Goal: Learn about a topic

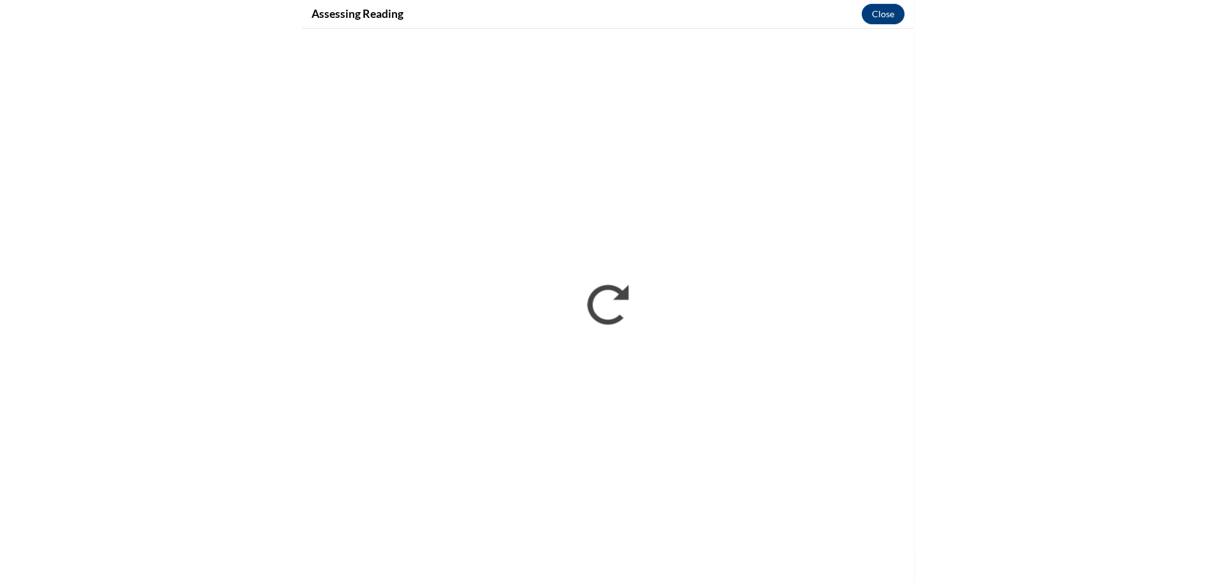
scroll to position [322, 0]
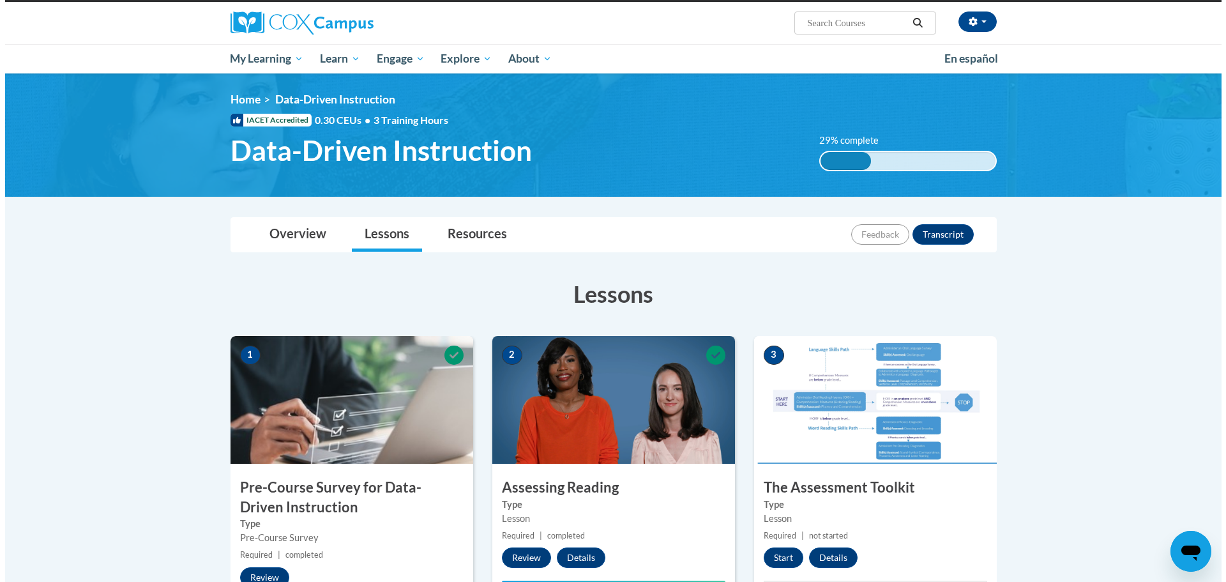
scroll to position [192, 0]
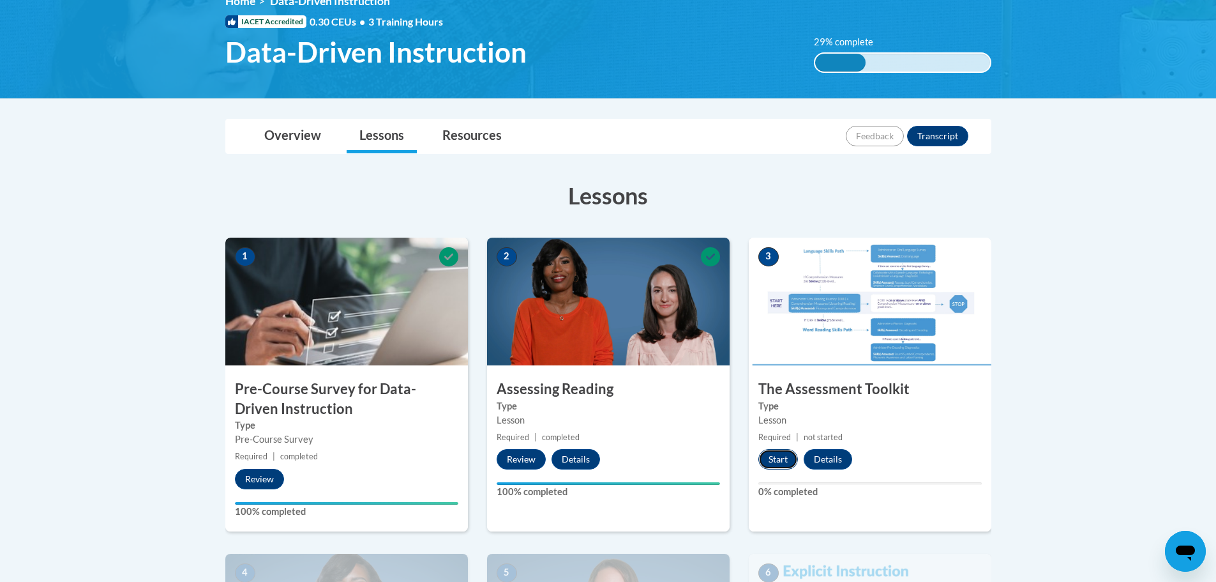
click at [769, 463] on button "Start" at bounding box center [779, 459] width 40 height 20
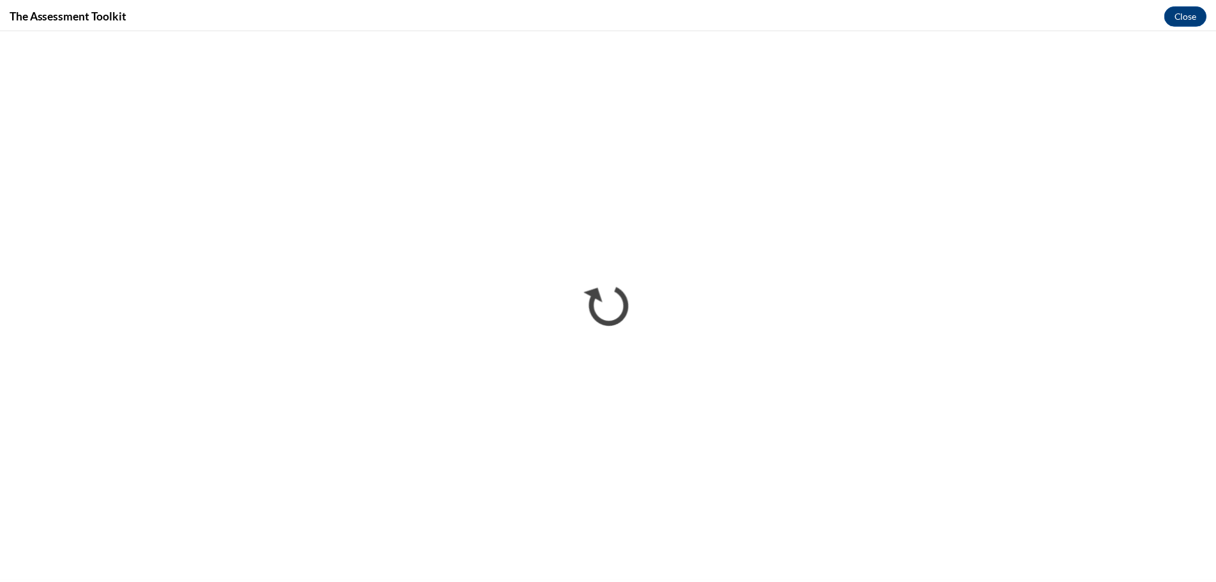
scroll to position [0, 0]
click at [1195, 17] on button "Close" at bounding box center [1195, 14] width 43 height 20
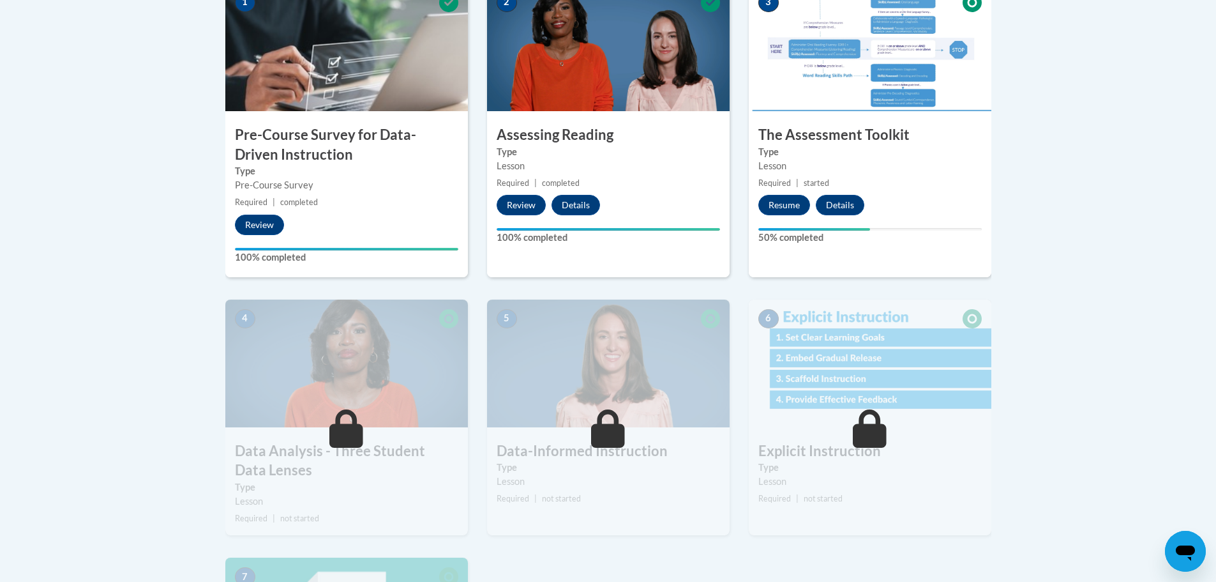
scroll to position [447, 0]
